Goal: Use online tool/utility: Utilize a website feature to perform a specific function

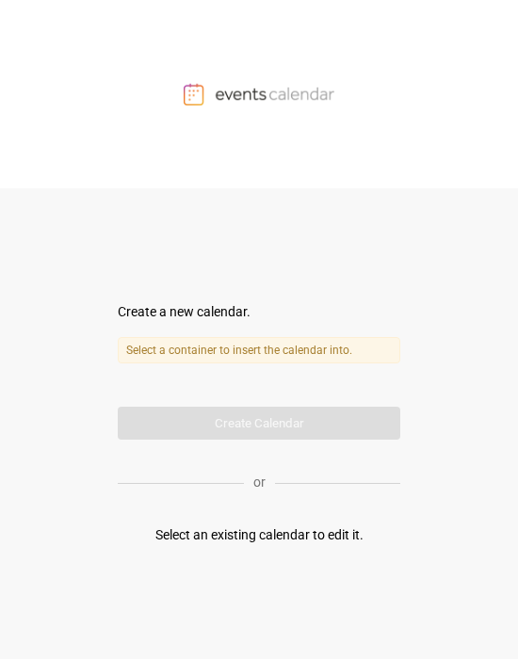
click at [299, 423] on form "Create a new calendar. Select a container to insert the calendar into. Calendar…" at bounding box center [259, 371] width 283 height 138
click at [264, 539] on div "Select an existing calendar to edit it." at bounding box center [259, 536] width 208 height 20
click at [242, 93] on img at bounding box center [259, 94] width 151 height 23
click at [190, 361] on label "Select a container to insert the calendar into." at bounding box center [259, 350] width 283 height 26
click at [190, 354] on label "Select a container to insert the calendar into." at bounding box center [259, 350] width 283 height 26
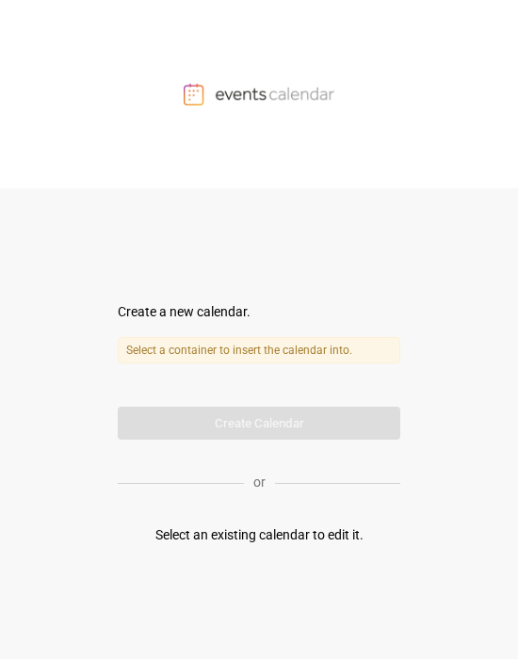
click at [190, 354] on label "Select a container to insert the calendar into." at bounding box center [259, 350] width 283 height 26
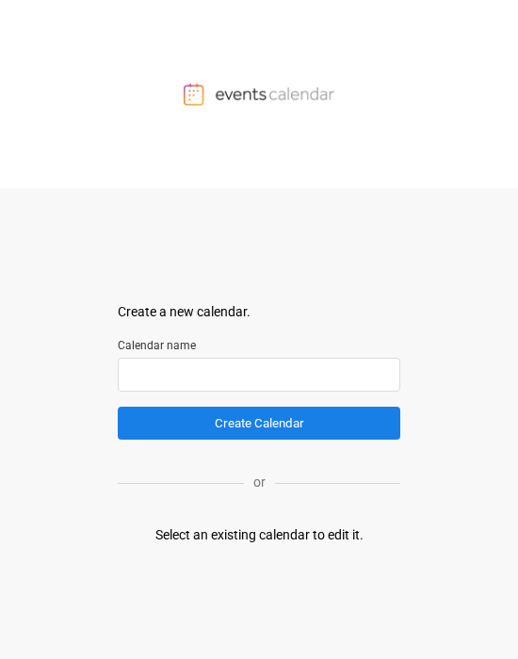
click at [239, 380] on input "text" at bounding box center [259, 375] width 283 height 34
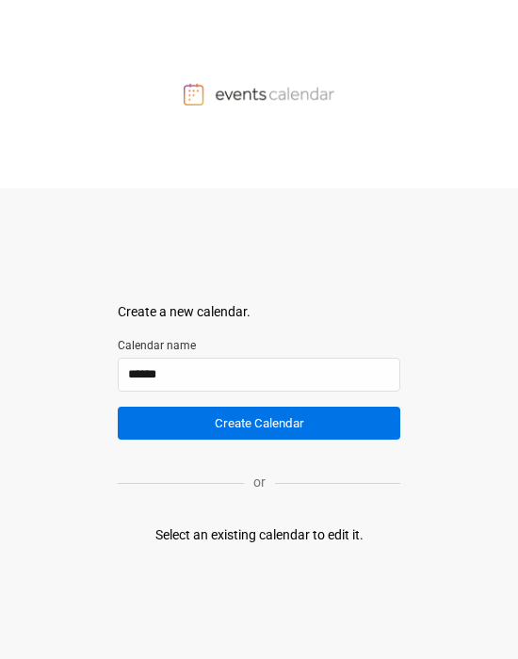
type input "******"
click at [351, 430] on button "Create Calendar" at bounding box center [259, 423] width 283 height 33
